Goal: Information Seeking & Learning: Learn about a topic

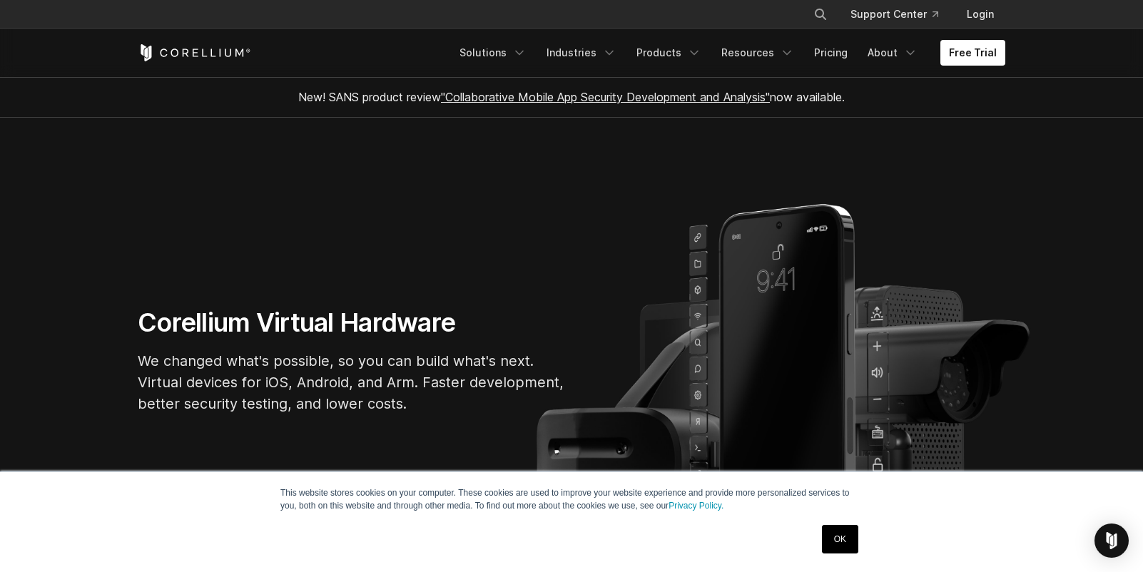
click at [832, 540] on link "OK" at bounding box center [840, 539] width 36 height 29
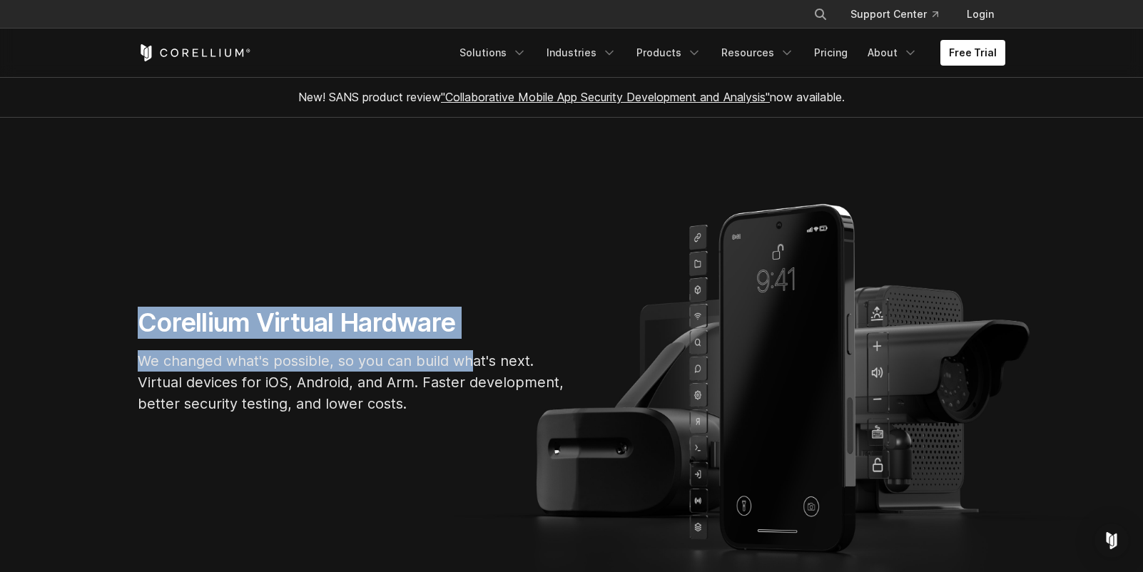
drag, startPoint x: 126, startPoint y: 318, endPoint x: 473, endPoint y: 365, distance: 349.9
click at [471, 364] on div "Corellium Virtual Hardware We changed what's possible, so you can build what's …" at bounding box center [351, 366] width 457 height 119
click at [523, 52] on polyline "Navigation Menu" at bounding box center [519, 53] width 7 height 4
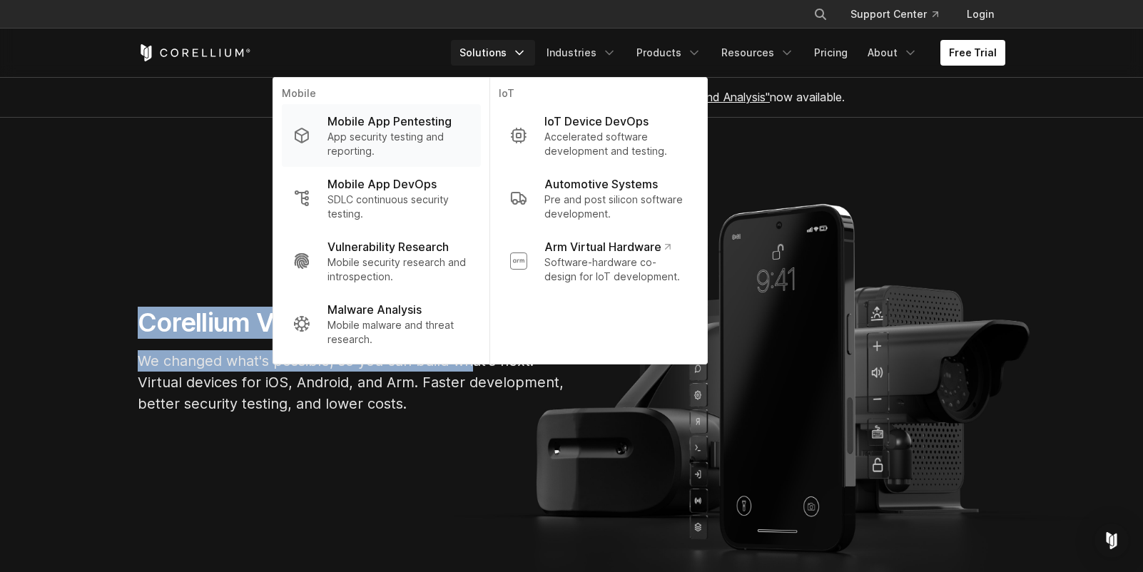
click at [418, 136] on p "App security testing and reporting." at bounding box center [399, 144] width 142 height 29
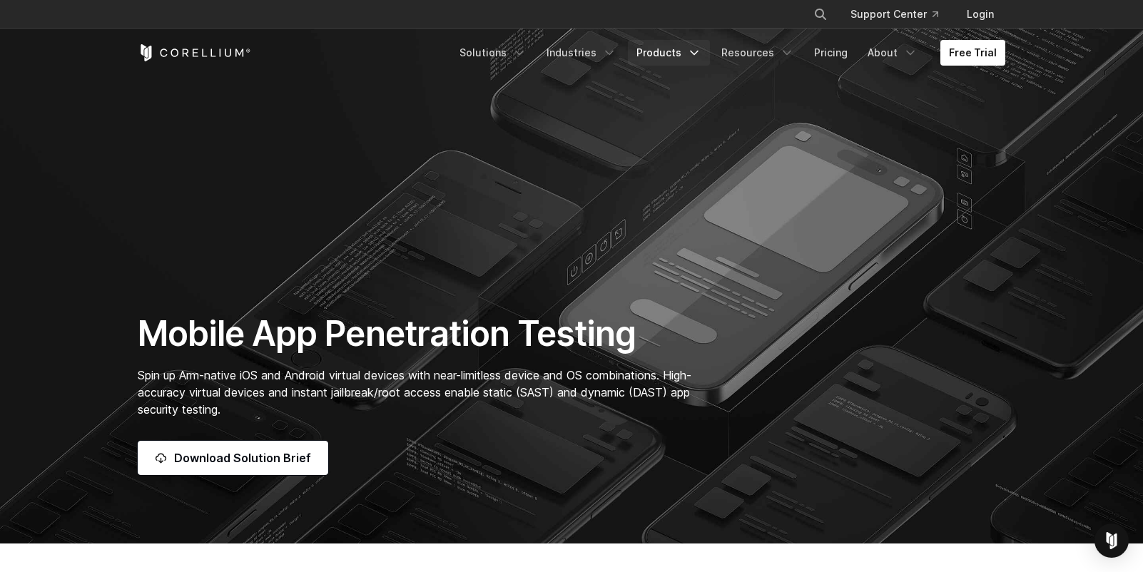
click at [701, 52] on icon "Navigation Menu" at bounding box center [694, 53] width 14 height 14
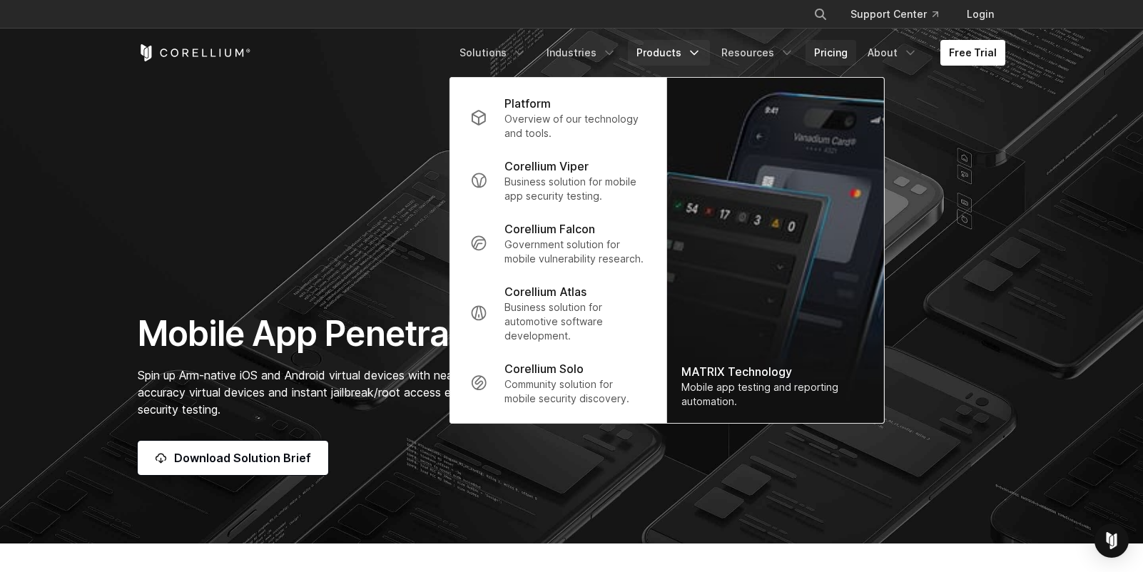
click at [845, 51] on link "Pricing" at bounding box center [831, 53] width 51 height 26
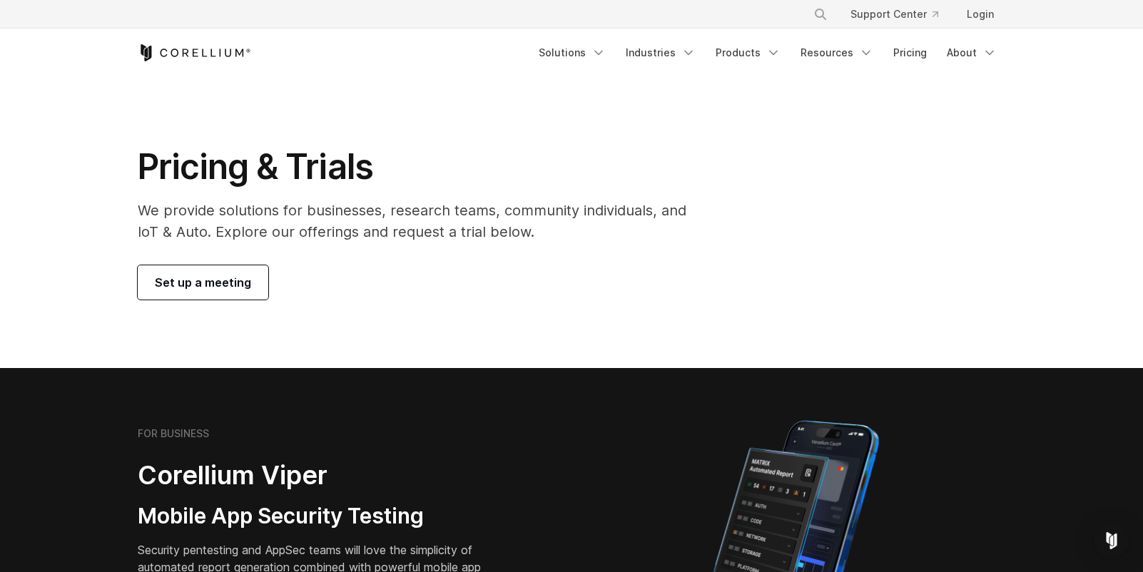
click at [167, 54] on icon "Corellium Home" at bounding box center [164, 53] width 7 height 9
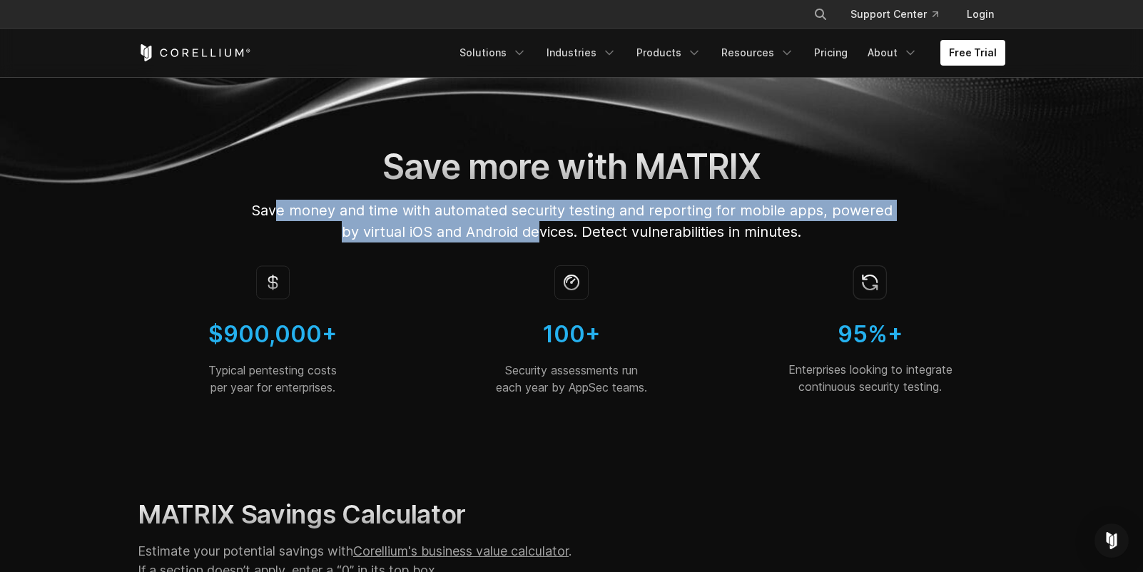
drag, startPoint x: 277, startPoint y: 217, endPoint x: 541, endPoint y: 230, distance: 264.3
click at [541, 230] on span "Save money and time with automated security testing and reporting for mobile ap…" at bounding box center [571, 221] width 641 height 39
click at [519, 43] on link "Solutions" at bounding box center [493, 53] width 84 height 26
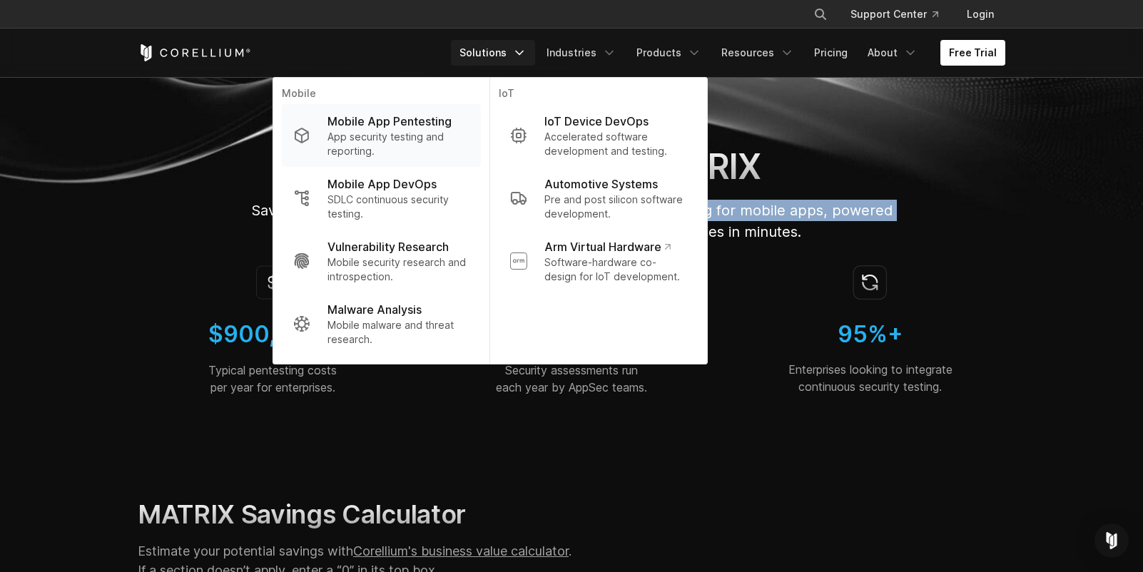
click at [435, 144] on p "App security testing and reporting." at bounding box center [399, 144] width 142 height 29
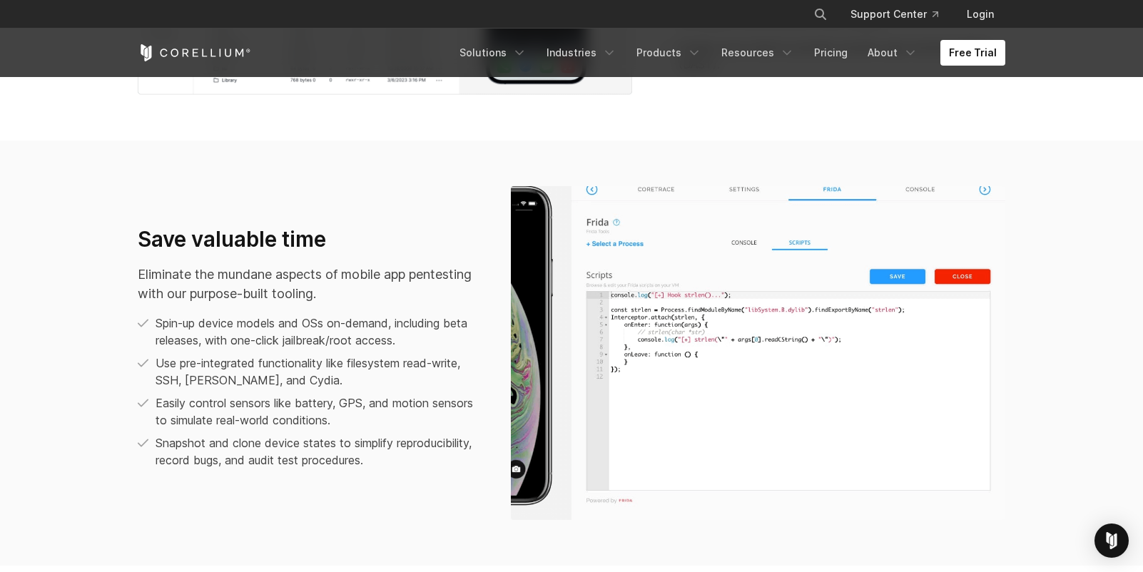
scroll to position [900, 0]
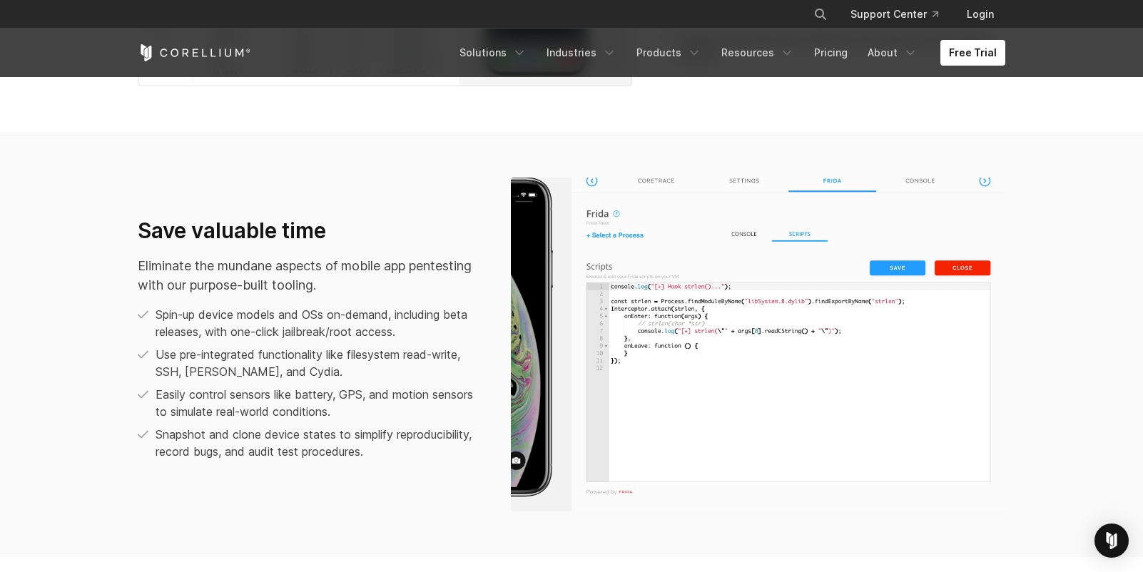
click at [843, 183] on img at bounding box center [758, 345] width 494 height 334
